Goal: Find specific page/section: Find specific page/section

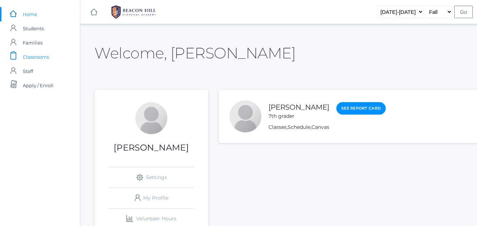
click at [24, 55] on span "Classrooms" at bounding box center [36, 57] width 26 height 14
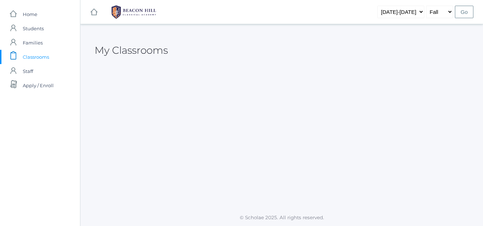
click at [20, 59] on link "icons/clipboard/plain Created with Sketch. Classrooms" at bounding box center [40, 57] width 80 height 14
click at [16, 27] on rect at bounding box center [13, 28] width 9 height 9
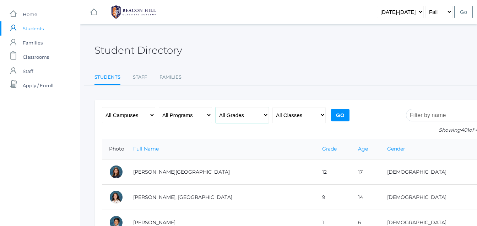
click at [252, 113] on select "All Grades Grammar - Kindergarten - 1st Grade - 2nd Grade - 3rd Grade - 4th Gra…" at bounding box center [242, 115] width 53 height 16
select select "7"
click at [216, 107] on select "All Grades Grammar - Kindergarten - 1st Grade - 2nd Grade - 3rd Grade - 4th Gra…" at bounding box center [242, 115] width 53 height 16
click at [343, 113] on input "Go" at bounding box center [340, 115] width 18 height 12
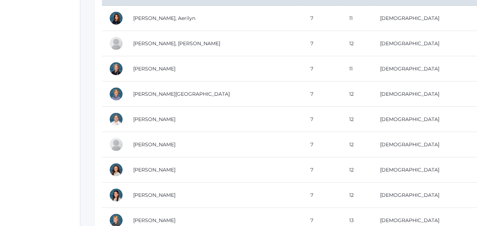
scroll to position [527, 0]
